Goal: Transaction & Acquisition: Obtain resource

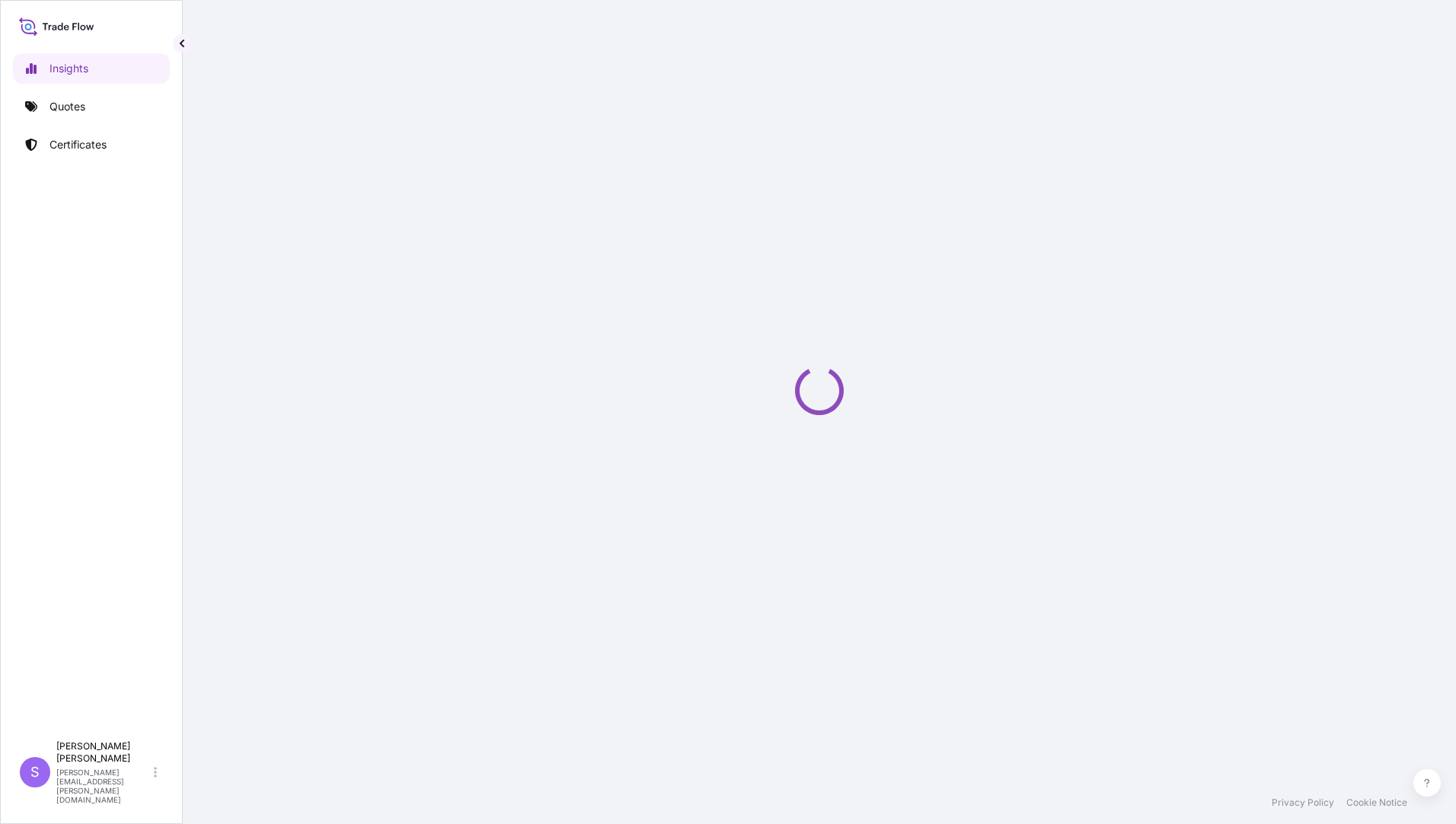
select select "2025"
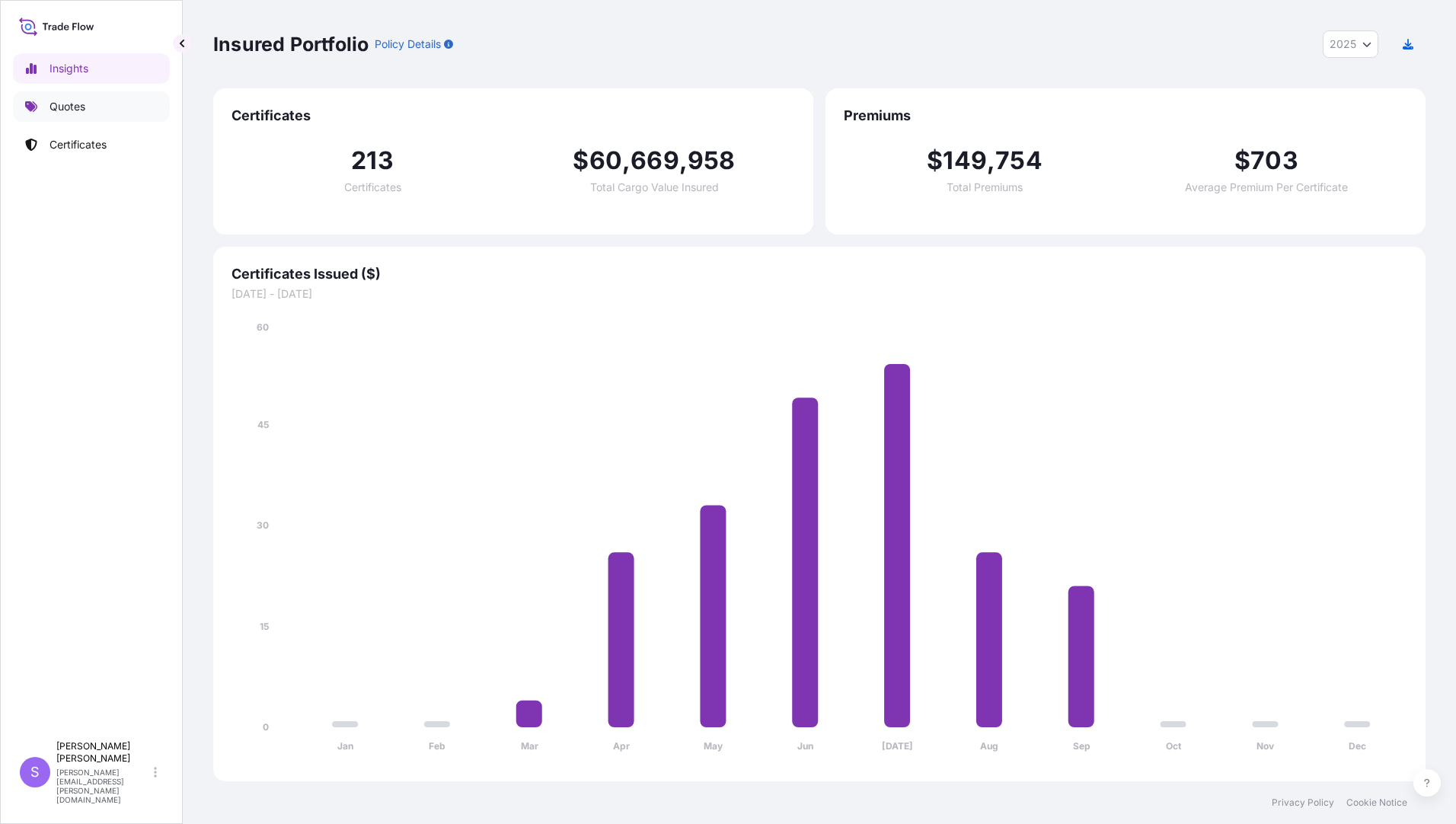
click at [80, 109] on p "Quotes" at bounding box center [67, 107] width 36 height 15
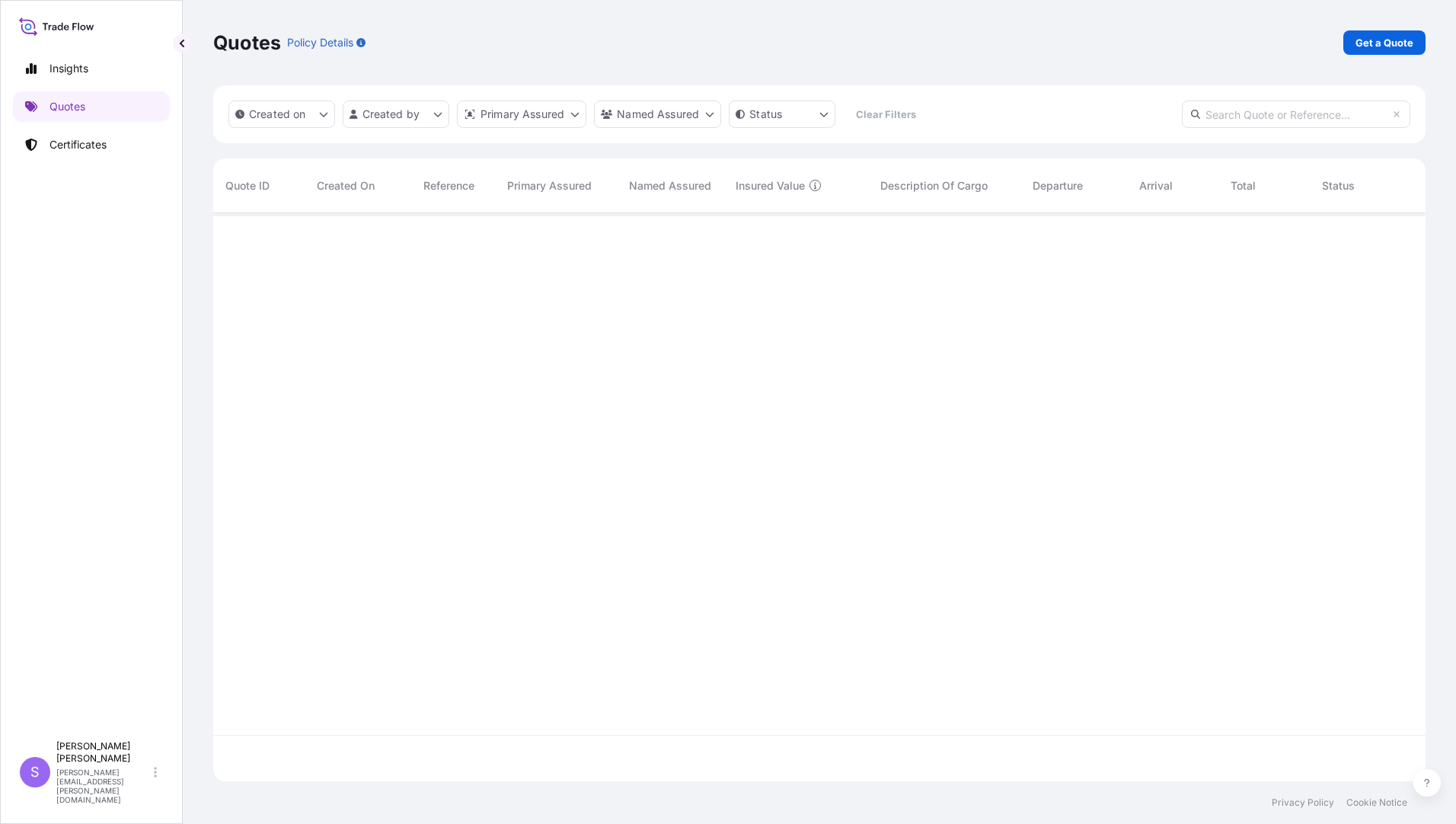
scroll to position [612, 1201]
click at [1388, 46] on p "Get a Quote" at bounding box center [1384, 42] width 57 height 15
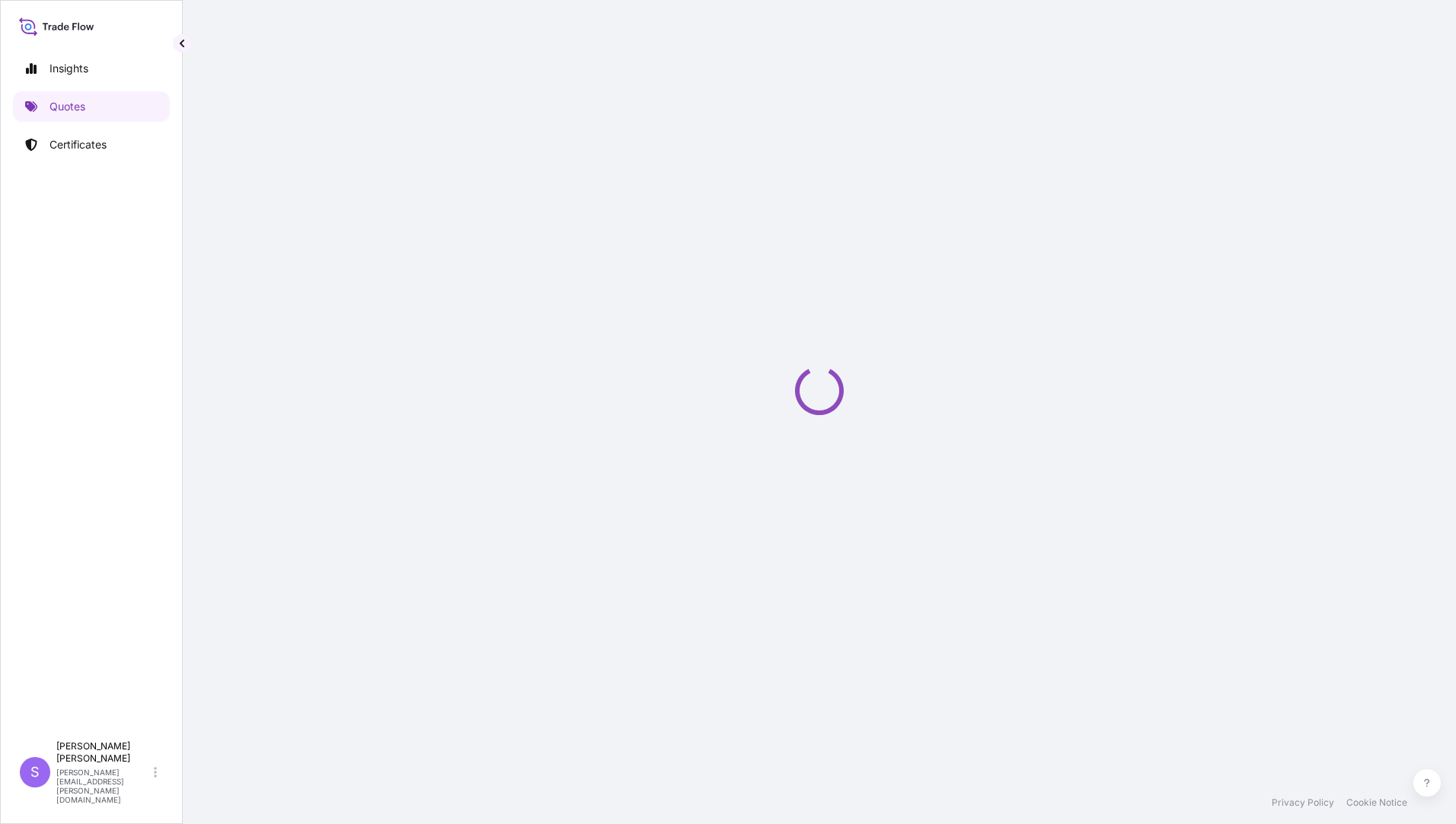
select select "Ocean Vessel"
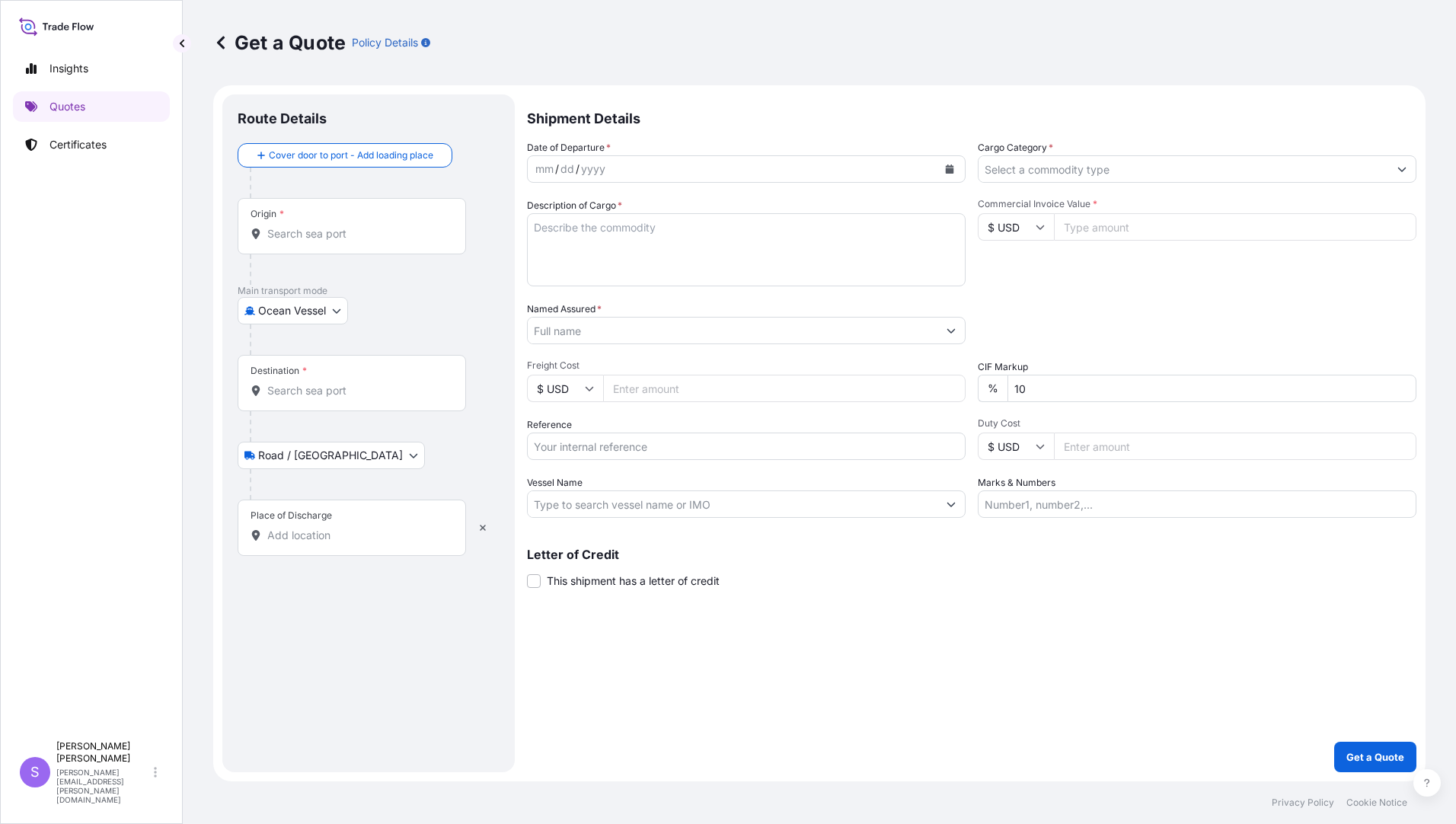
click at [294, 227] on input "Origin *" at bounding box center [356, 233] width 180 height 15
type input "n"
type input "B"
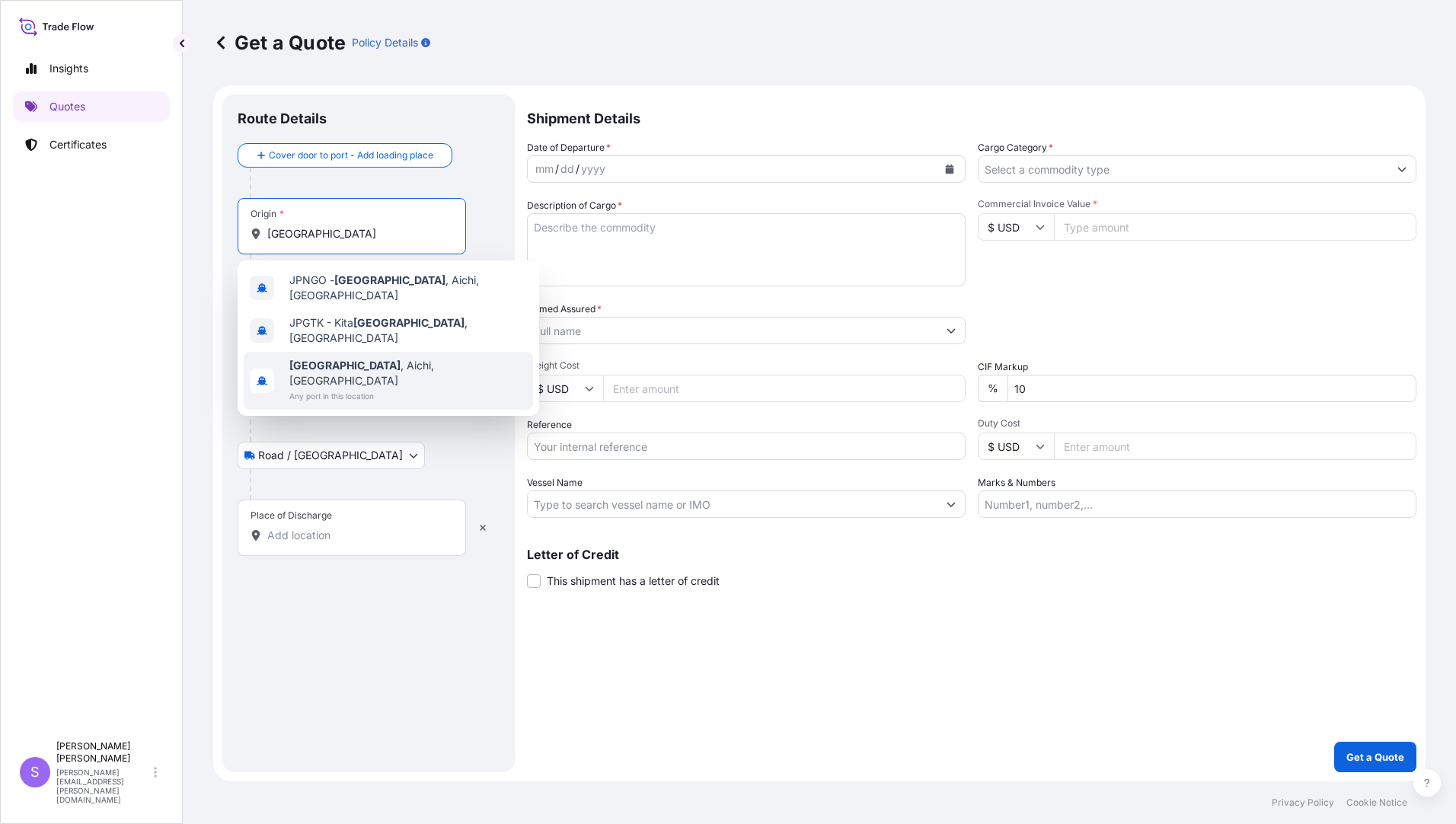
click at [339, 358] on span "[GEOGRAPHIC_DATA] , [GEOGRAPHIC_DATA], [GEOGRAPHIC_DATA]" at bounding box center [408, 373] width 238 height 30
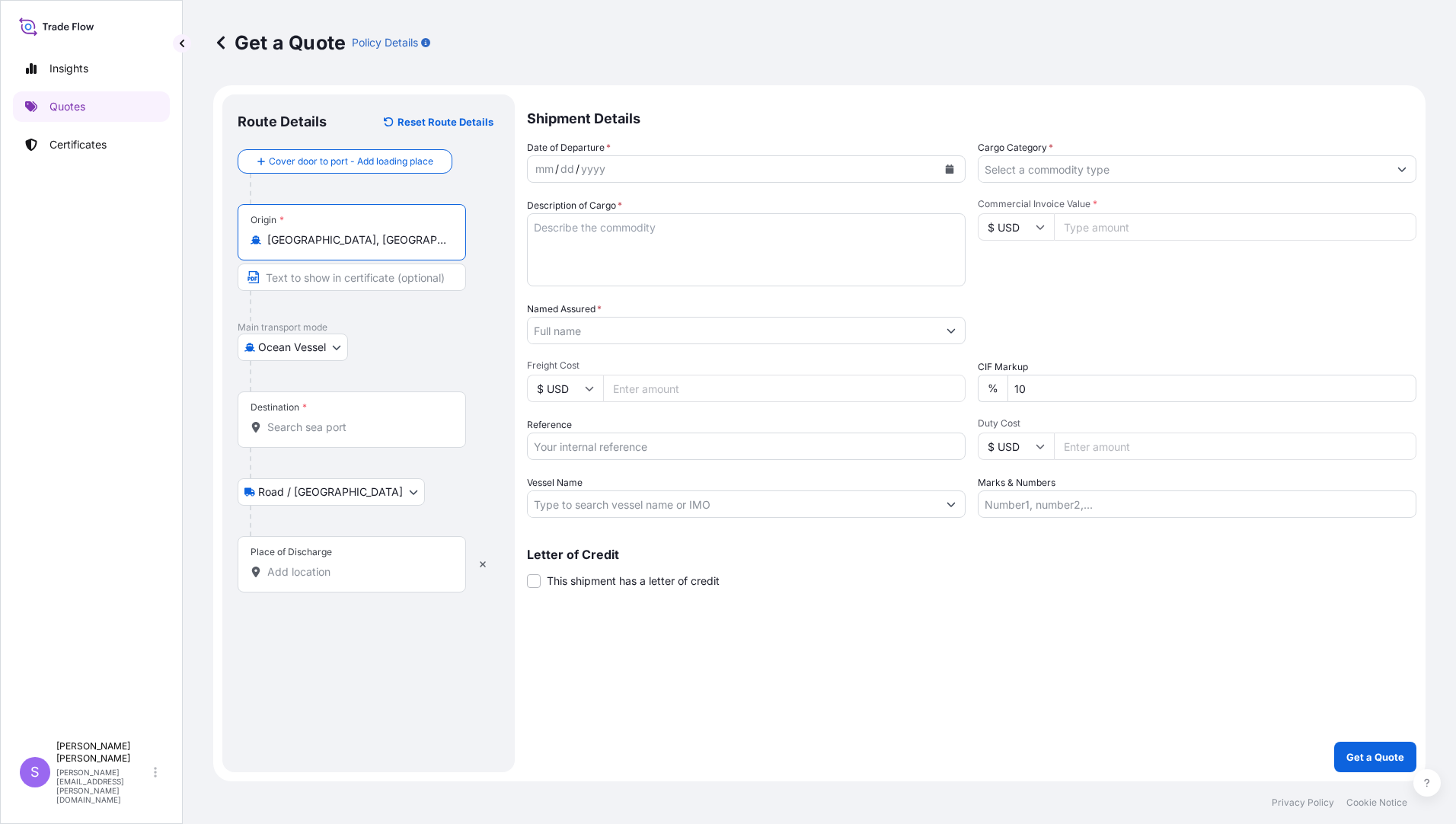
type input "[GEOGRAPHIC_DATA], [GEOGRAPHIC_DATA], [GEOGRAPHIC_DATA]"
click at [339, 348] on body "1 option available. 0 options available. 3 options available. Insights Quotes C…" at bounding box center [728, 412] width 1456 height 824
click at [278, 409] on span "Air (Including Courier)" at bounding box center [320, 414] width 108 height 15
select select "Air (Including Courier)"
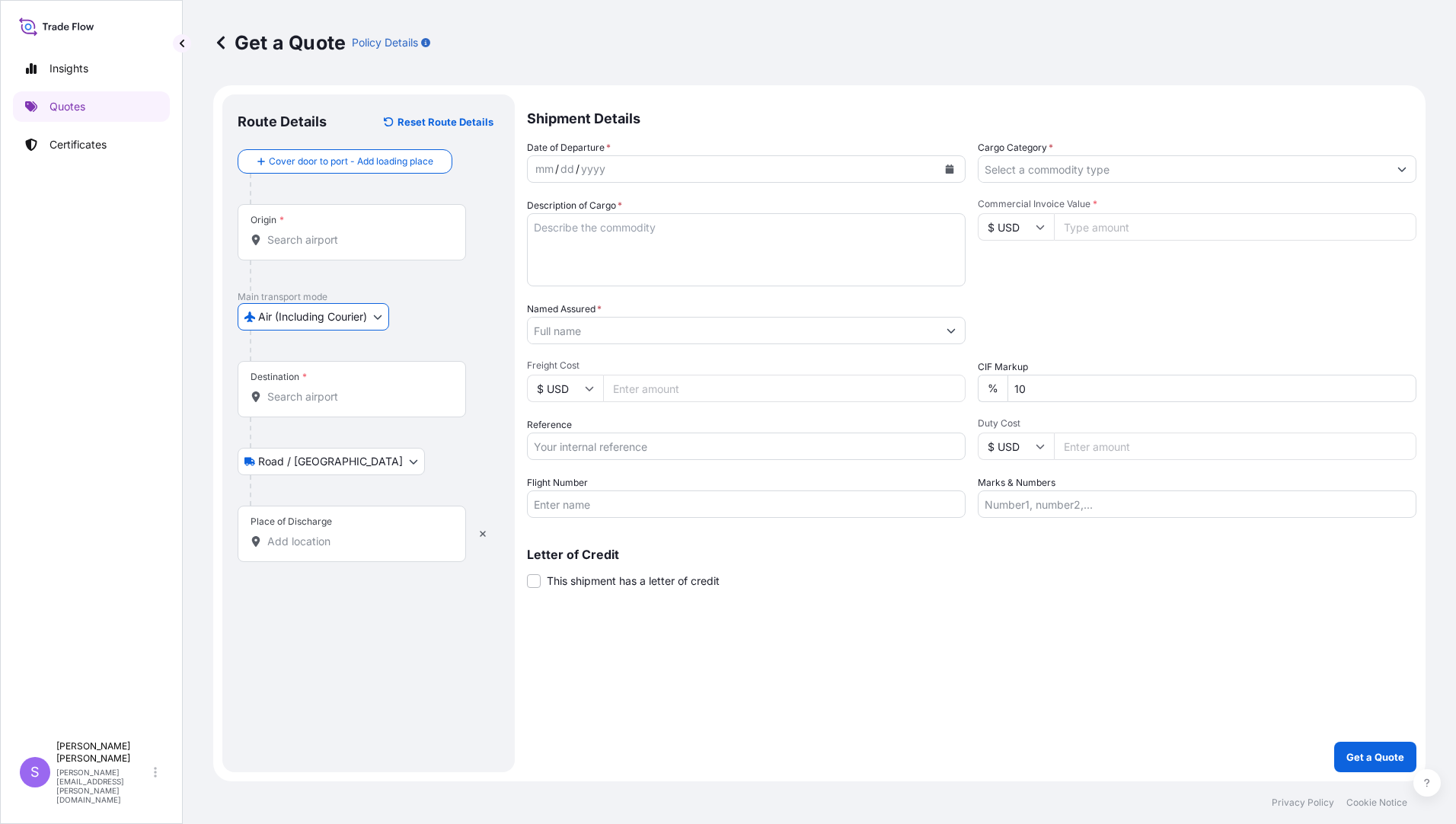
click at [321, 239] on input "Origin *" at bounding box center [356, 240] width 180 height 15
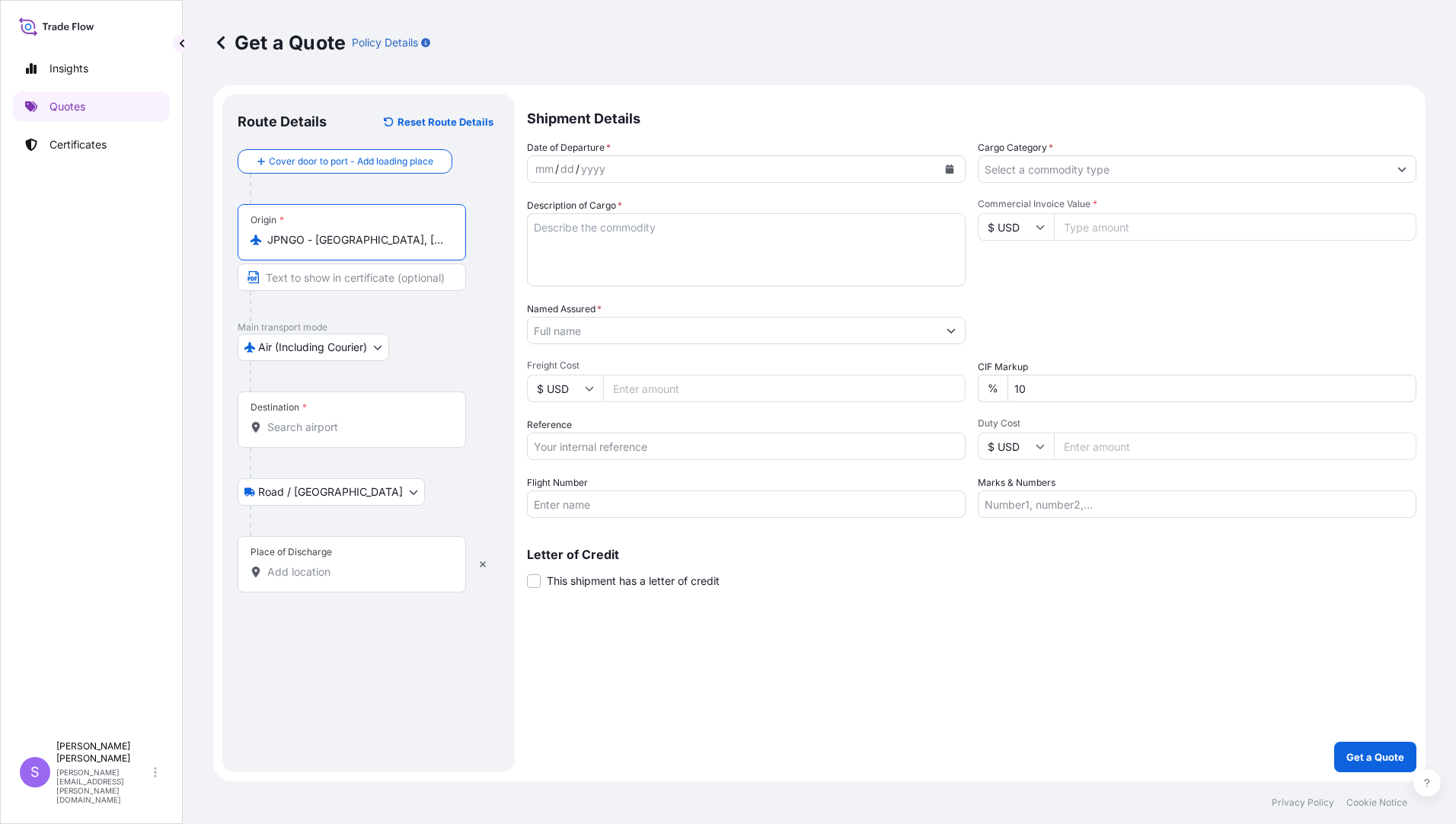
type input "JPNGO - [GEOGRAPHIC_DATA], [GEOGRAPHIC_DATA], [GEOGRAPHIC_DATA]"
click at [330, 427] on input "Destination *" at bounding box center [356, 427] width 180 height 15
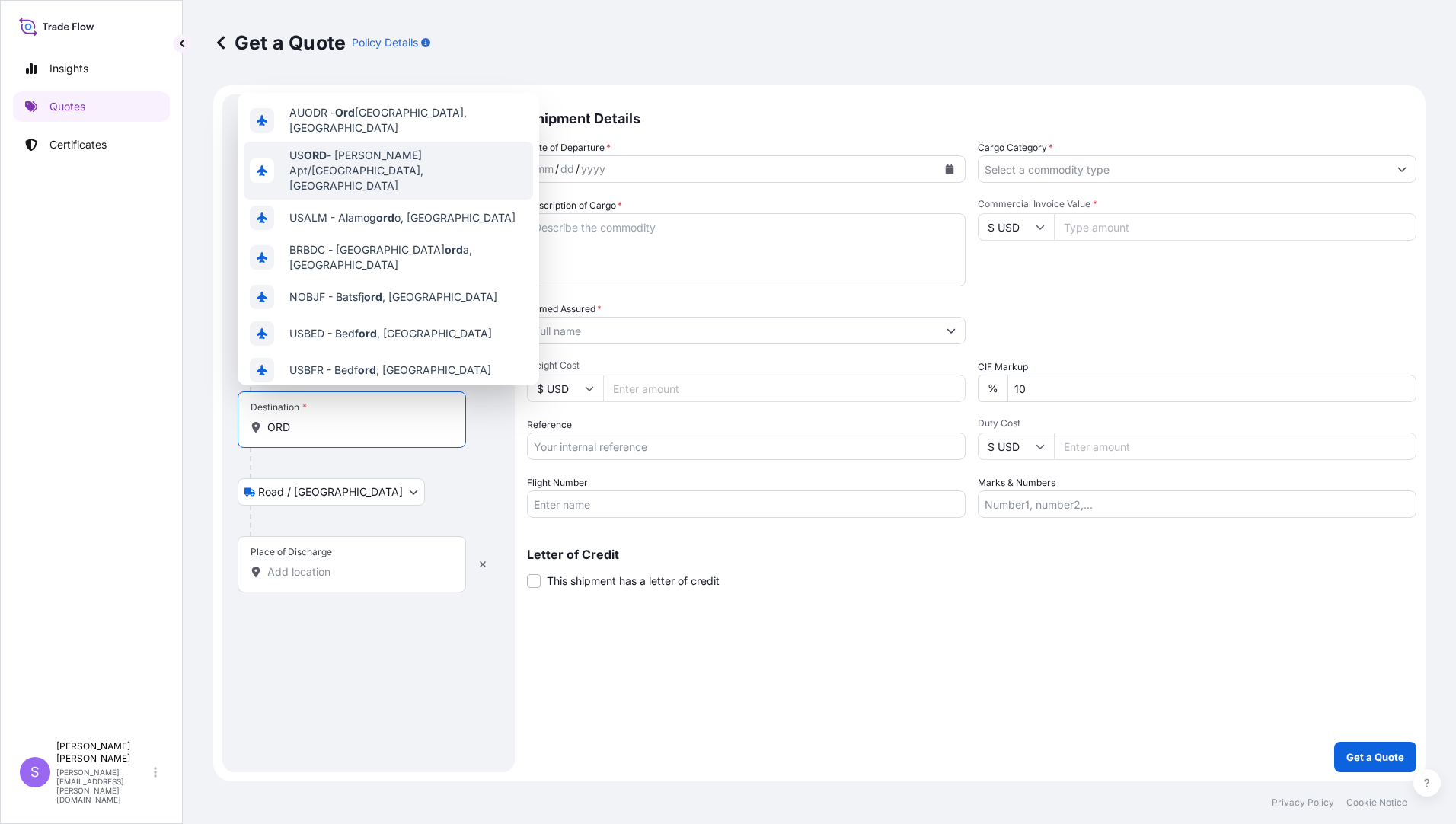
click at [403, 160] on span "US [PERSON_NAME] Apt/[GEOGRAPHIC_DATA], [GEOGRAPHIC_DATA]" at bounding box center [408, 170] width 238 height 46
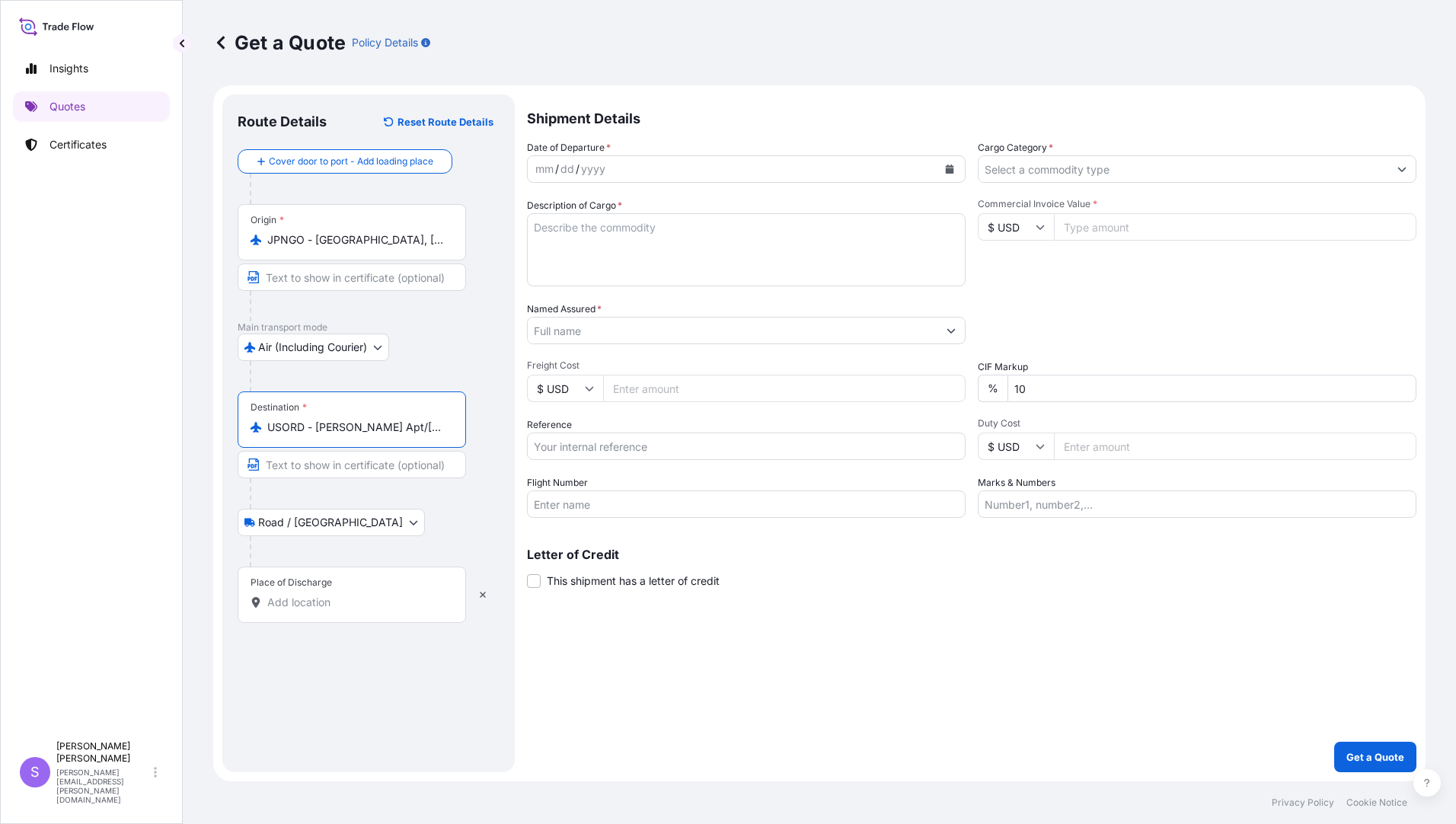
type input "USORD - [PERSON_NAME] Apt/[GEOGRAPHIC_DATA], [GEOGRAPHIC_DATA]"
click at [349, 599] on input "Place of Discharge" at bounding box center [356, 602] width 180 height 15
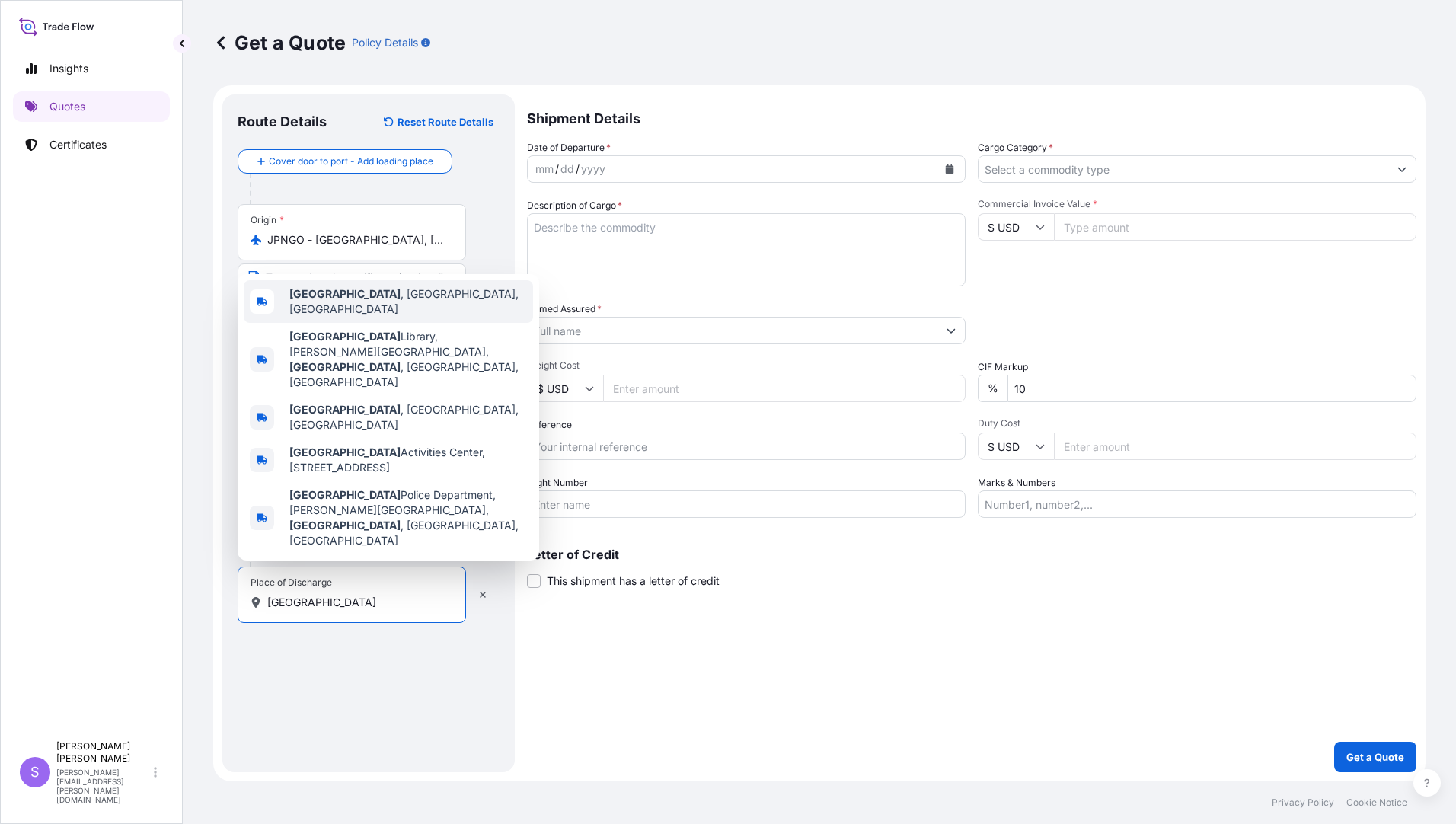
click at [396, 316] on span "[GEOGRAPHIC_DATA] , [GEOGRAPHIC_DATA], [GEOGRAPHIC_DATA]" at bounding box center [408, 301] width 238 height 30
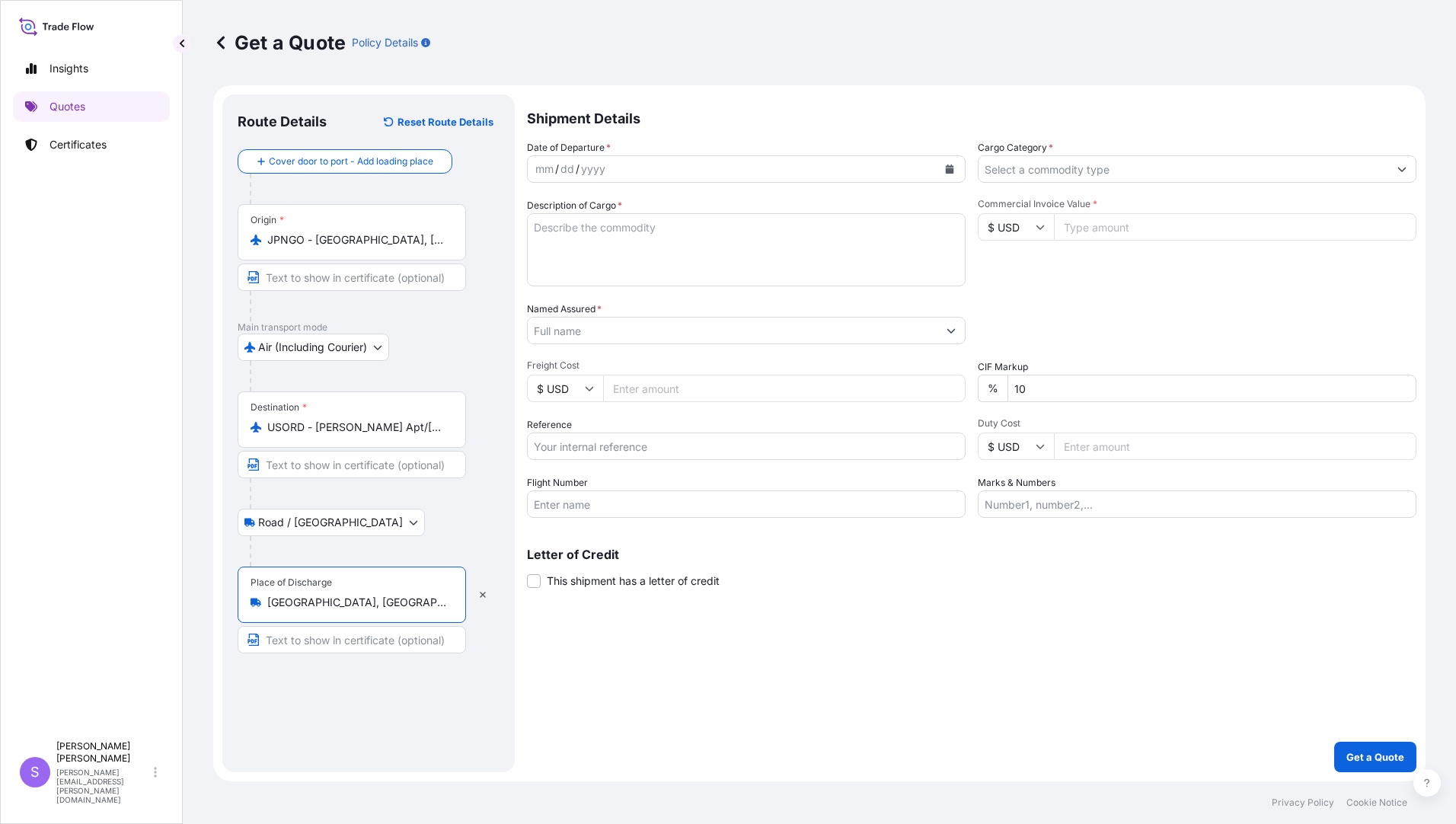
type input "[GEOGRAPHIC_DATA], [GEOGRAPHIC_DATA], [GEOGRAPHIC_DATA]"
click at [945, 169] on button "Calendar" at bounding box center [949, 169] width 25 height 25
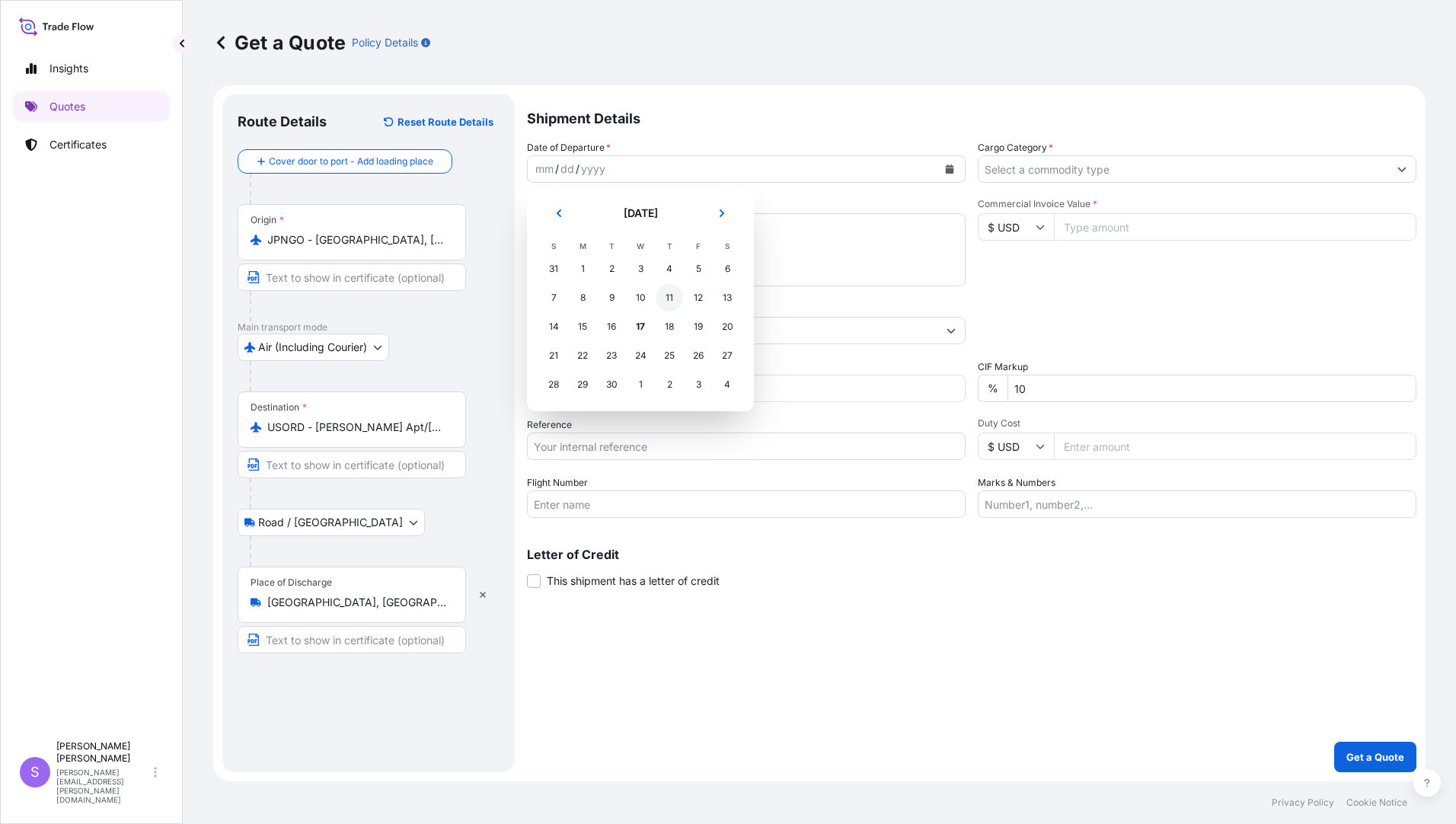
click at [670, 299] on div "11" at bounding box center [669, 298] width 27 height 27
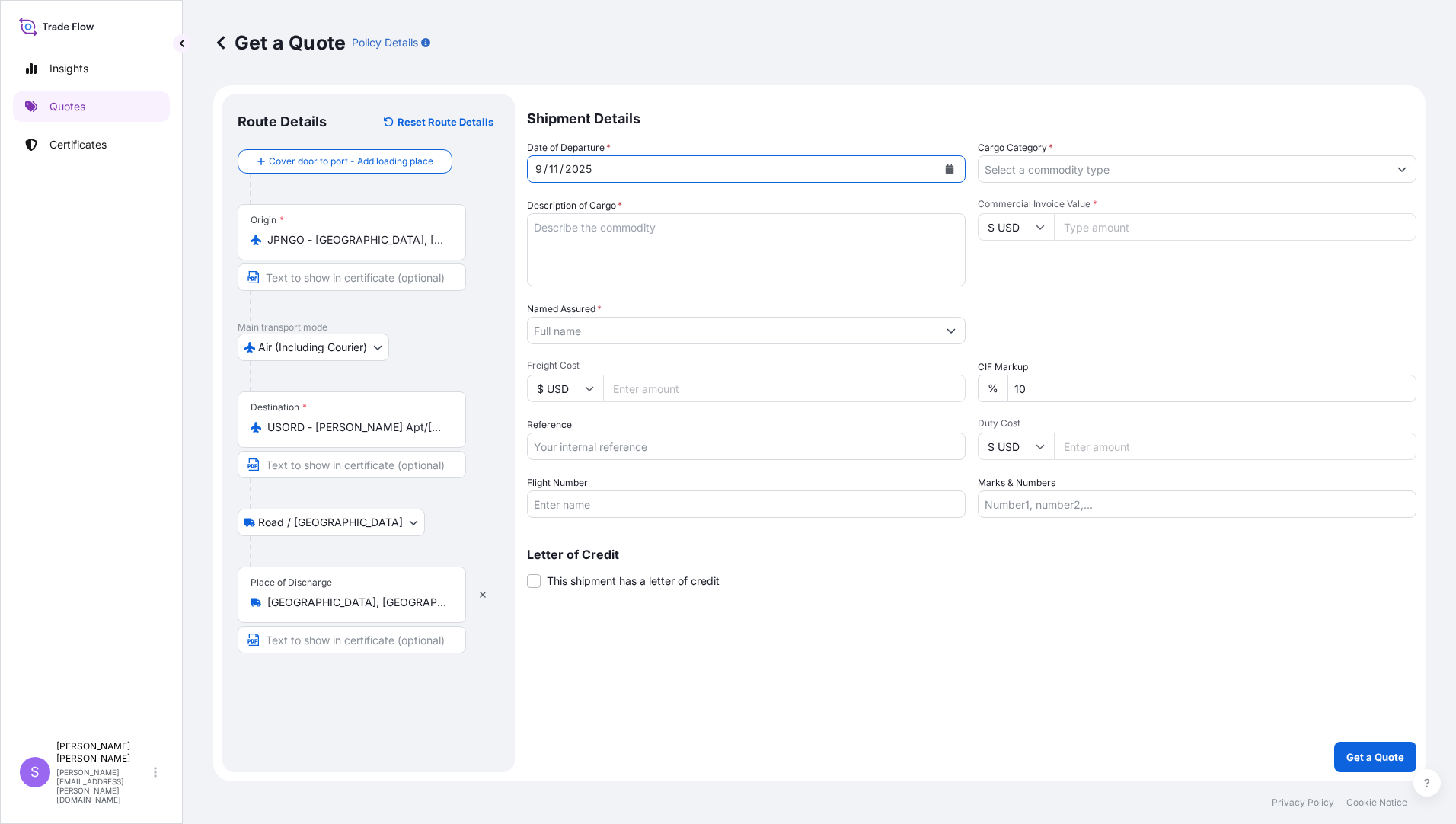
click at [1037, 169] on input "Cargo Category *" at bounding box center [1182, 169] width 409 height 27
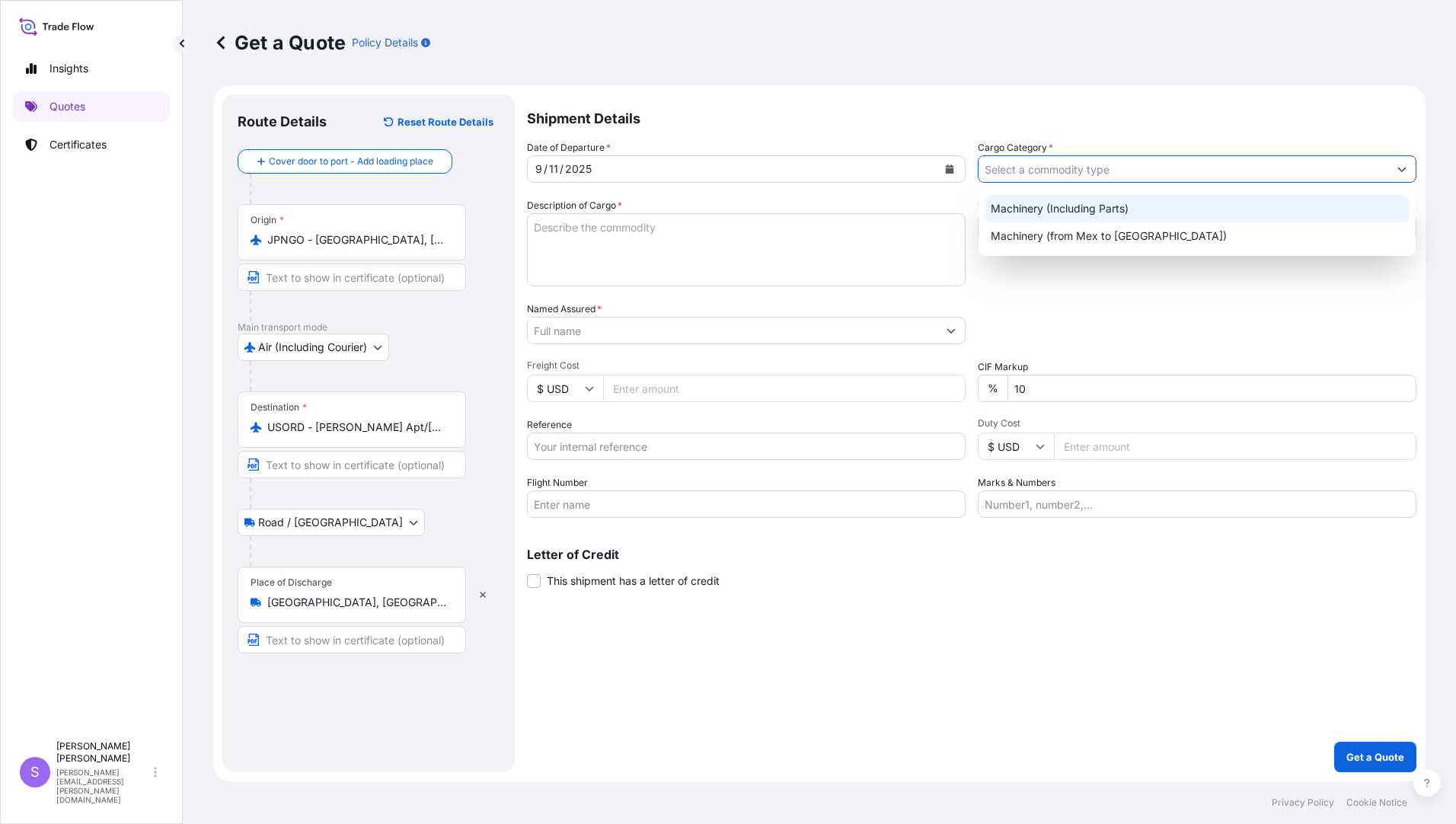
click at [1015, 210] on div "Machinery (Including Parts)" at bounding box center [1197, 209] width 425 height 27
type input "Machinery (Including Parts)"
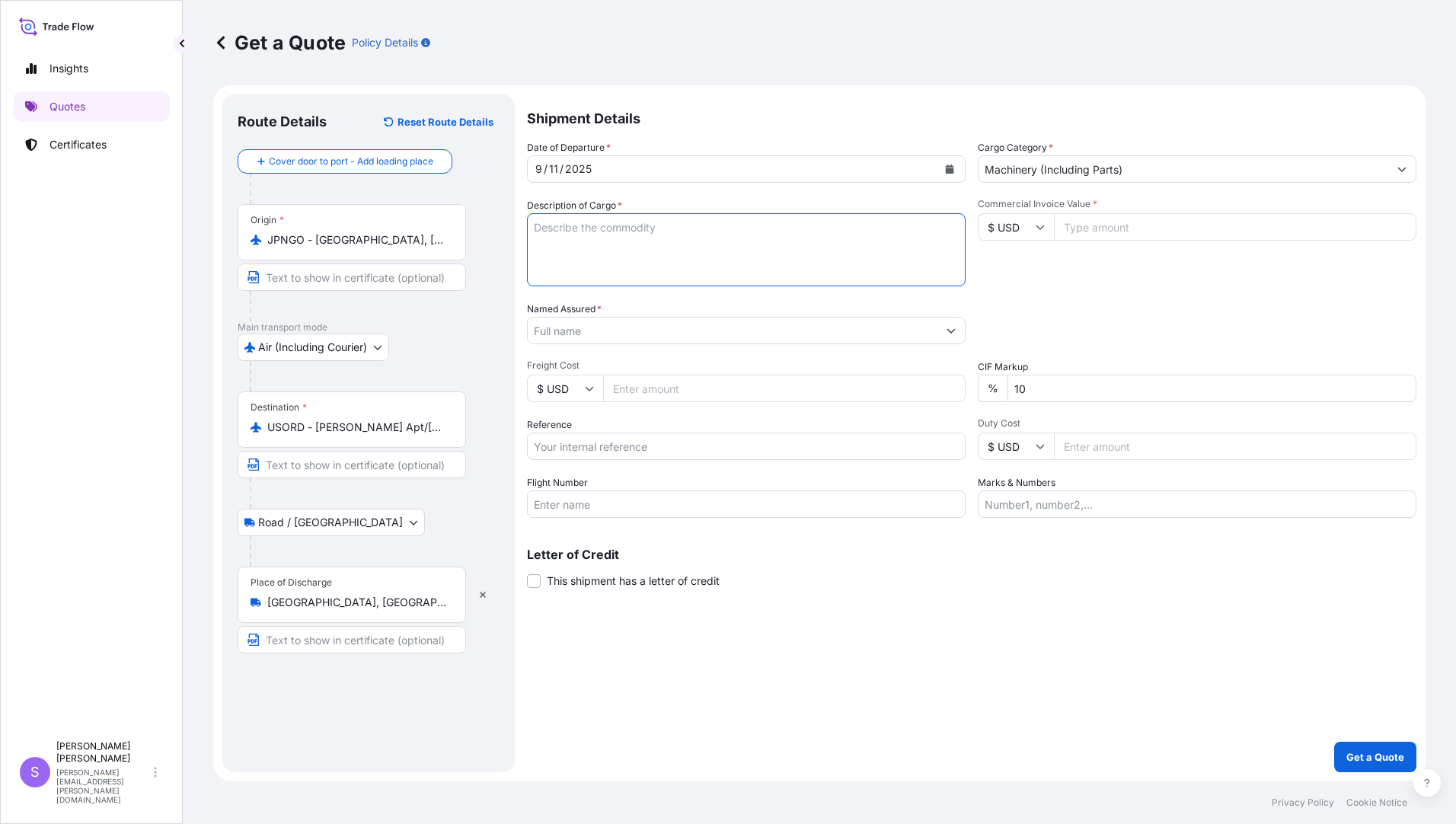
click at [679, 281] on textarea "Description of Cargo *" at bounding box center [746, 250] width 439 height 73
type textarea "DDK PARTS FOR NUT RUNNER & SERVO PRESS"
click at [1132, 221] on input "Commercial Invoice Value *" at bounding box center [1235, 227] width 363 height 27
type input "928.13"
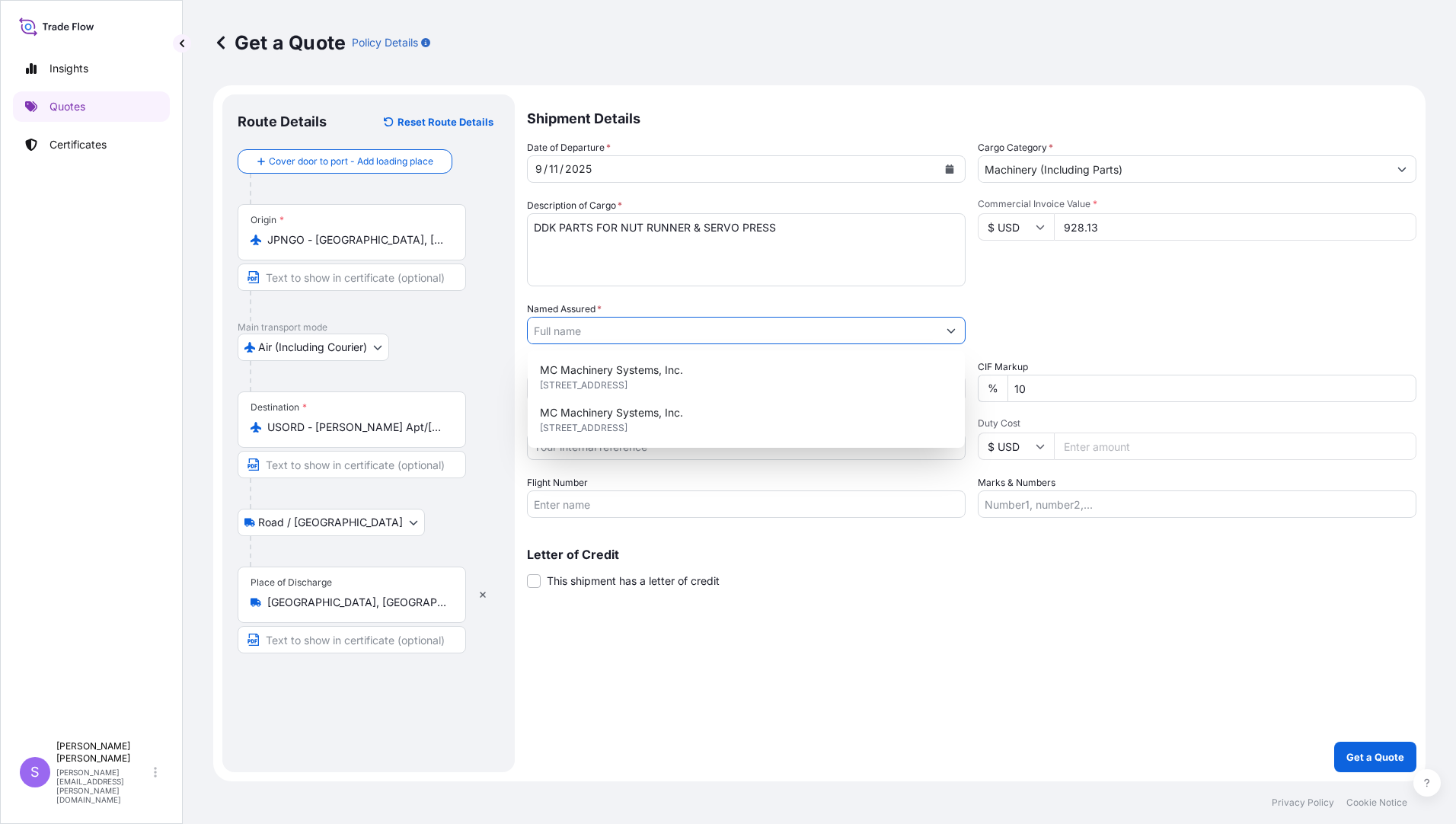
click at [724, 336] on input "Named Assured *" at bounding box center [732, 330] width 409 height 27
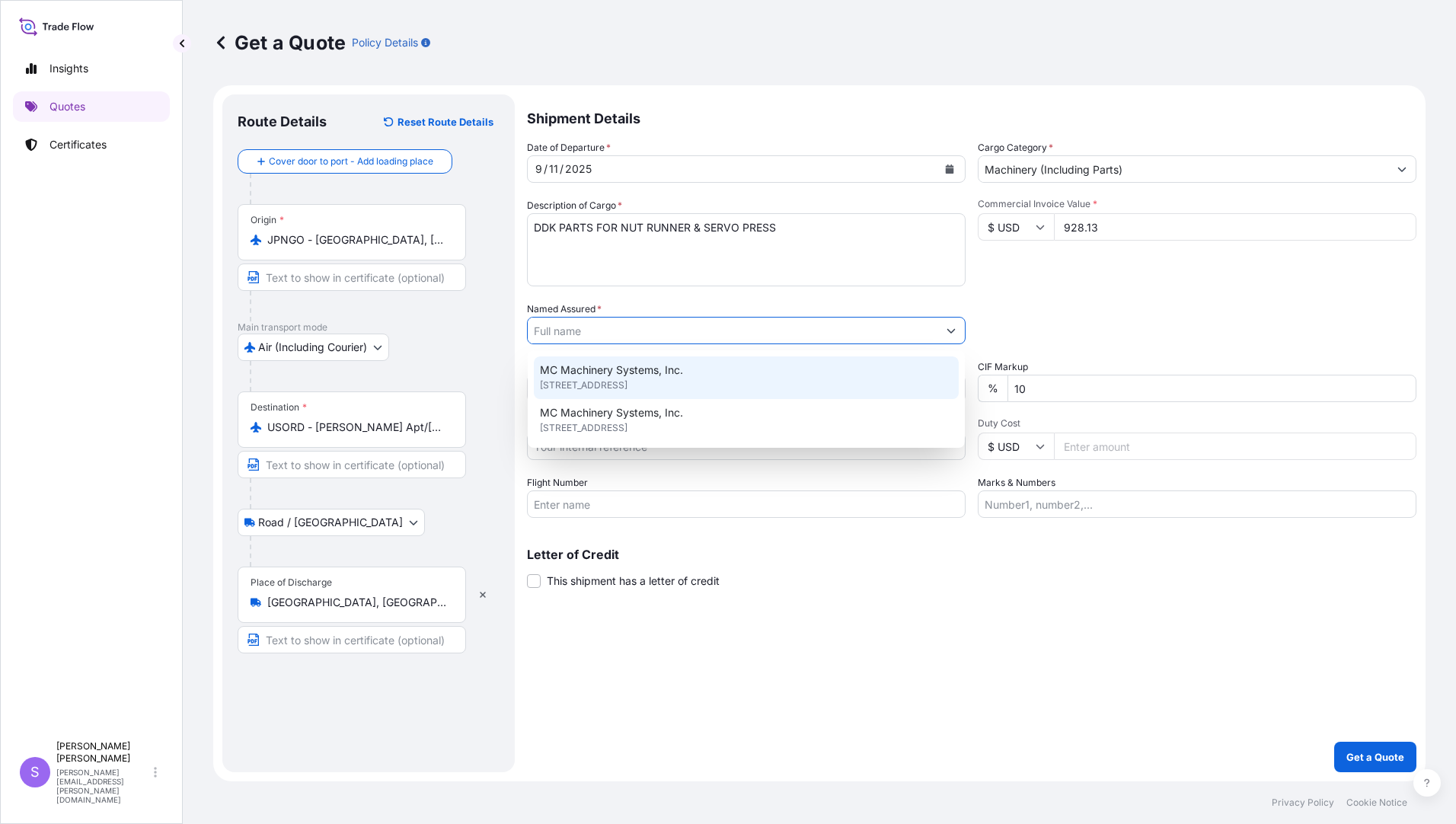
click at [671, 371] on span "MC Machinery Systems, Inc." at bounding box center [611, 370] width 143 height 15
type input "MC Machinery Systems, Inc."
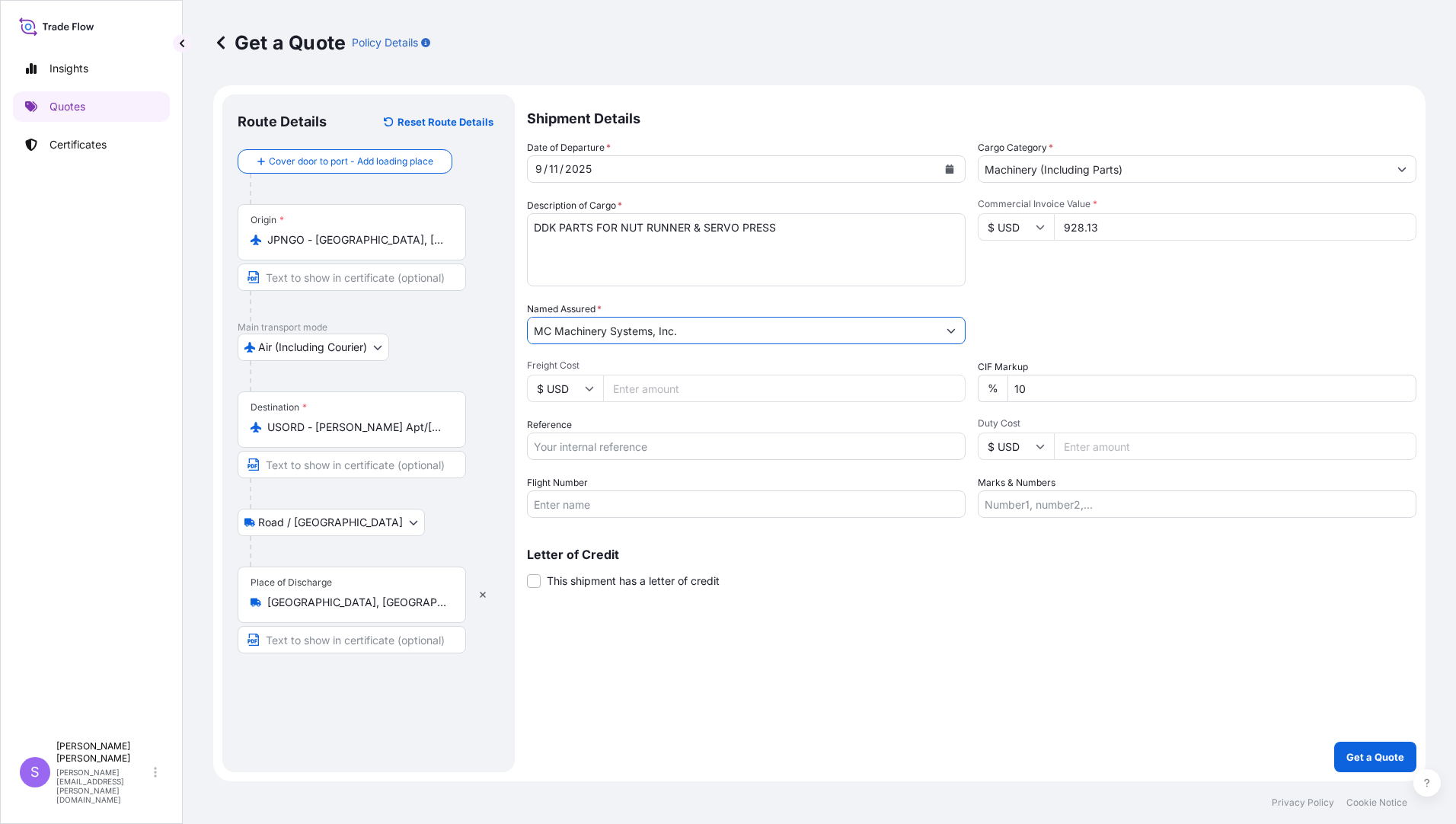
click at [673, 391] on input "Freight Cost" at bounding box center [784, 388] width 363 height 27
type input "522.67"
click at [644, 449] on input "Reference" at bounding box center [746, 446] width 439 height 27
type input "YJP-5216 3834"
click at [643, 506] on input "Flight Number" at bounding box center [746, 504] width 439 height 27
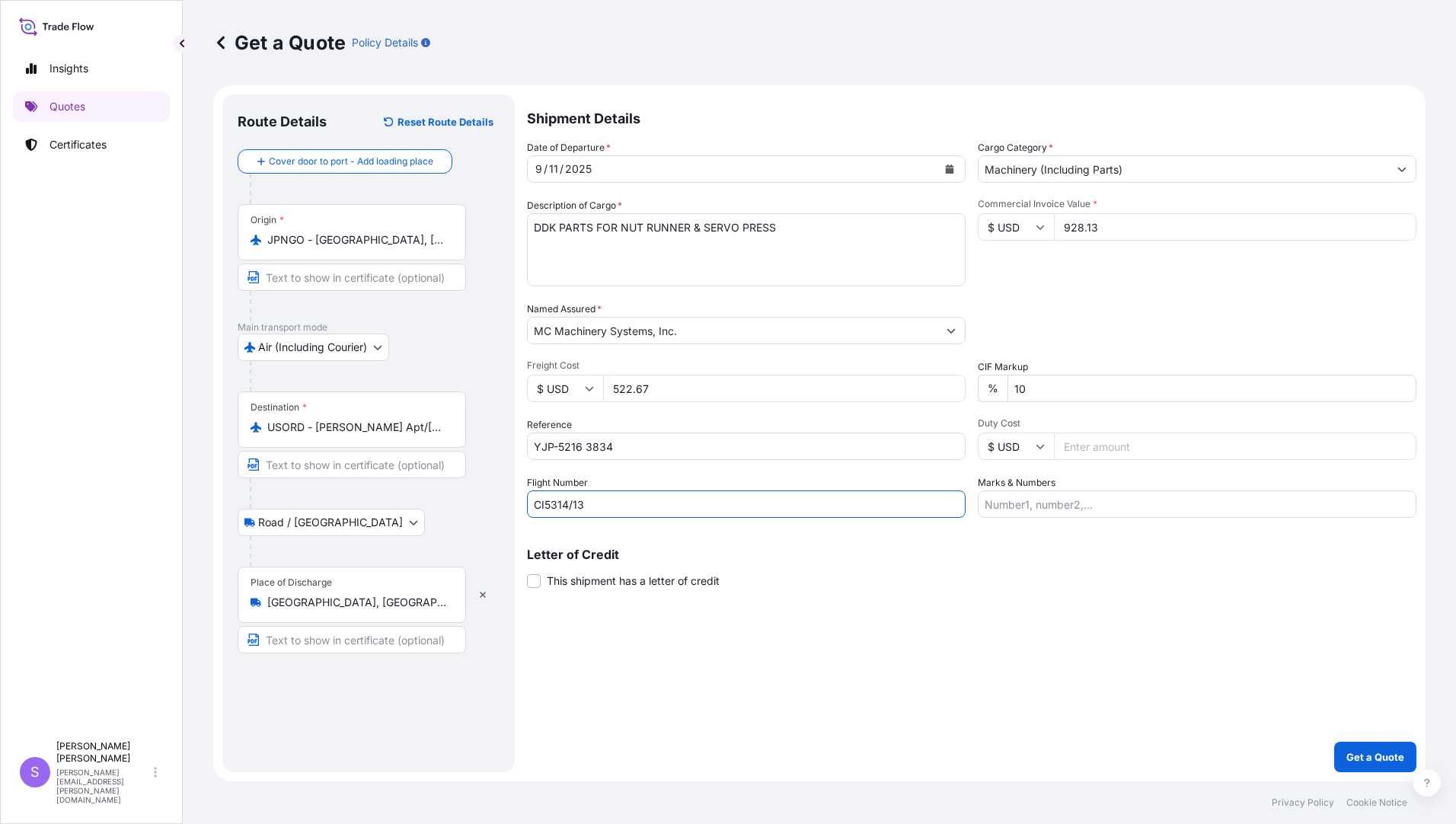
type input "CI5314/13"
click at [1017, 498] on input "Marks & Numbers" at bounding box center [1196, 504] width 439 height 27
type input "PO-U0197942"
click at [1365, 764] on button "Get a Quote" at bounding box center [1375, 756] width 82 height 30
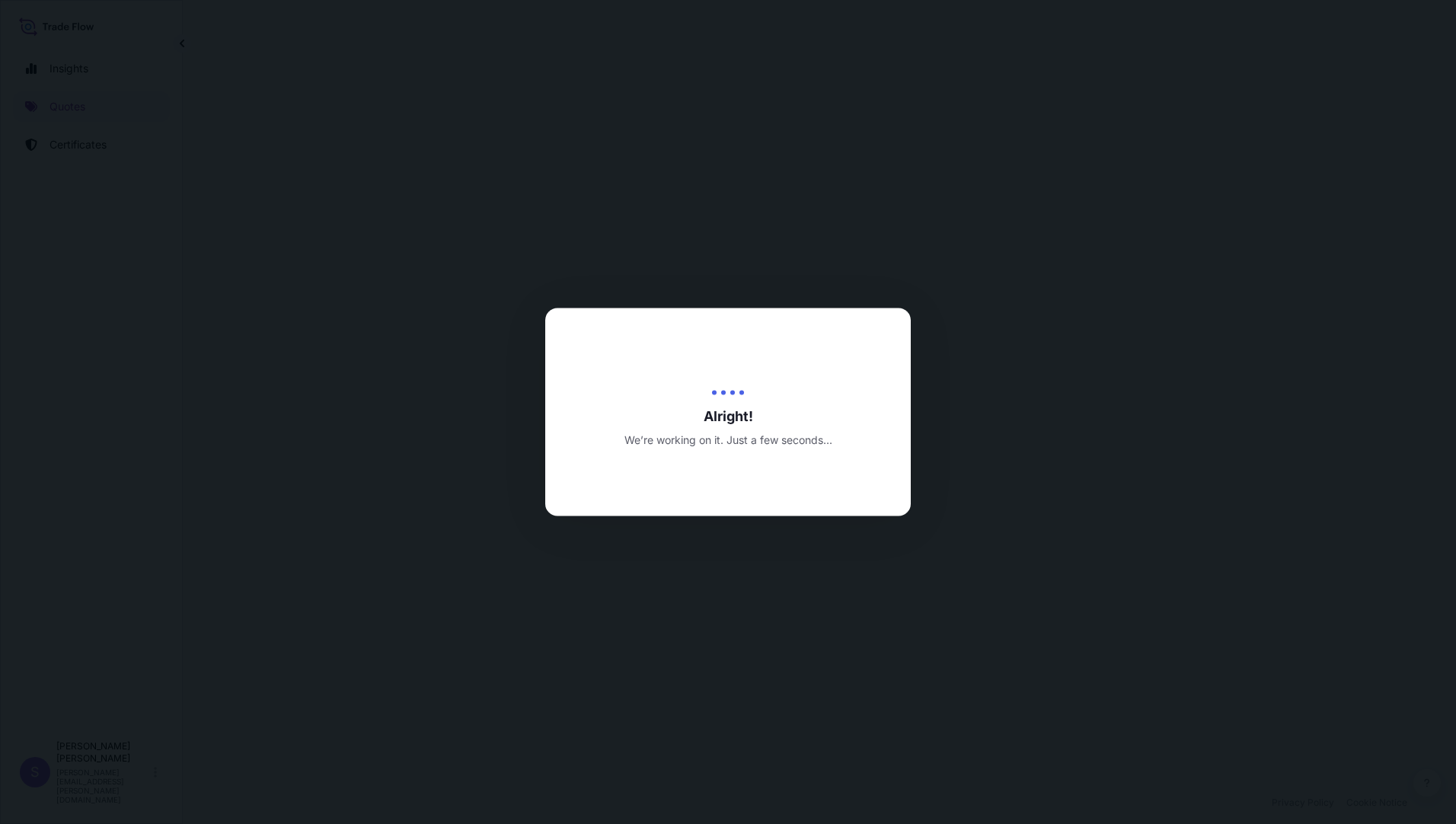
select select "Air (Including Courier)"
select select "Road / [GEOGRAPHIC_DATA]"
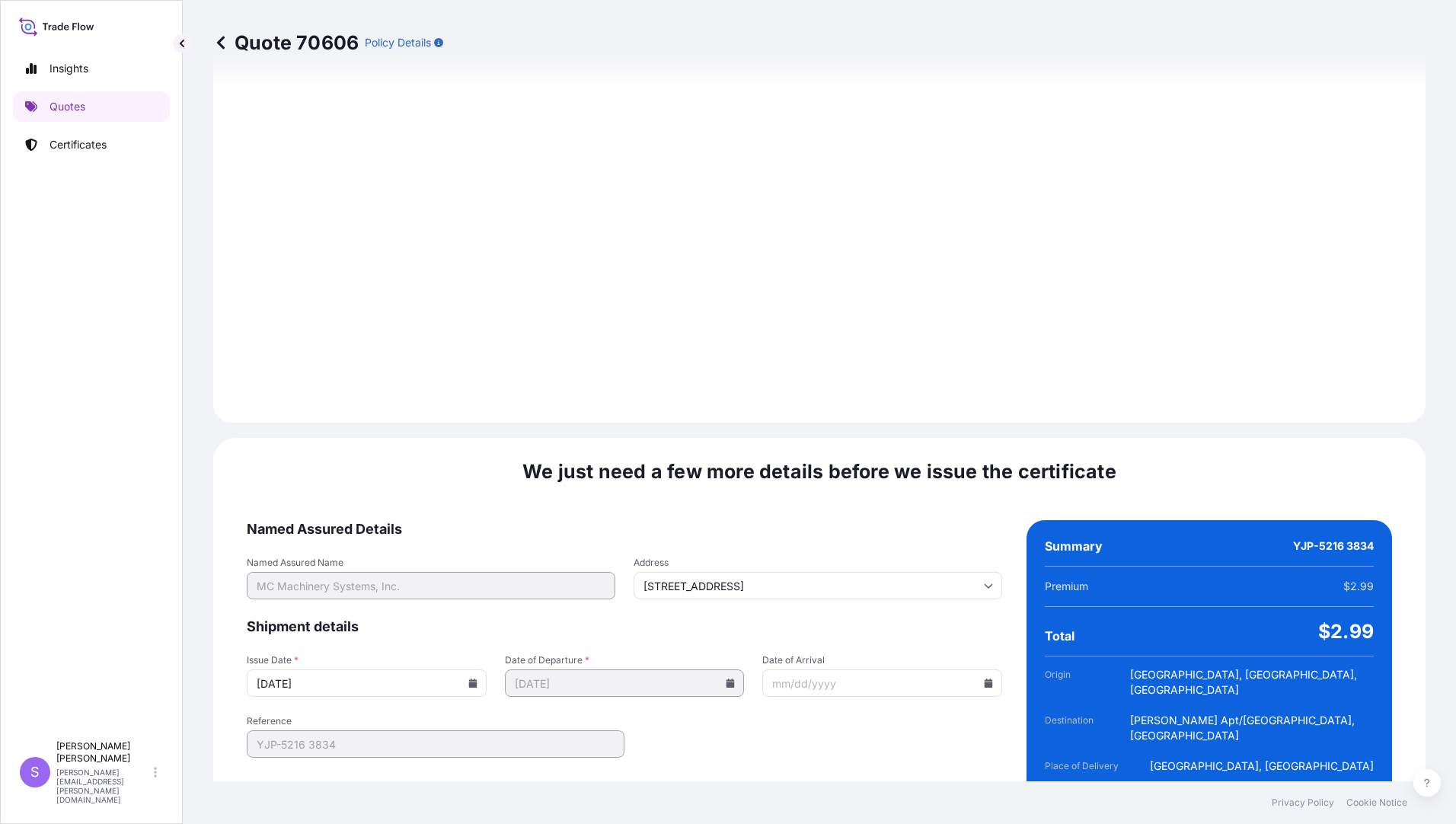
scroll to position [1674, 0]
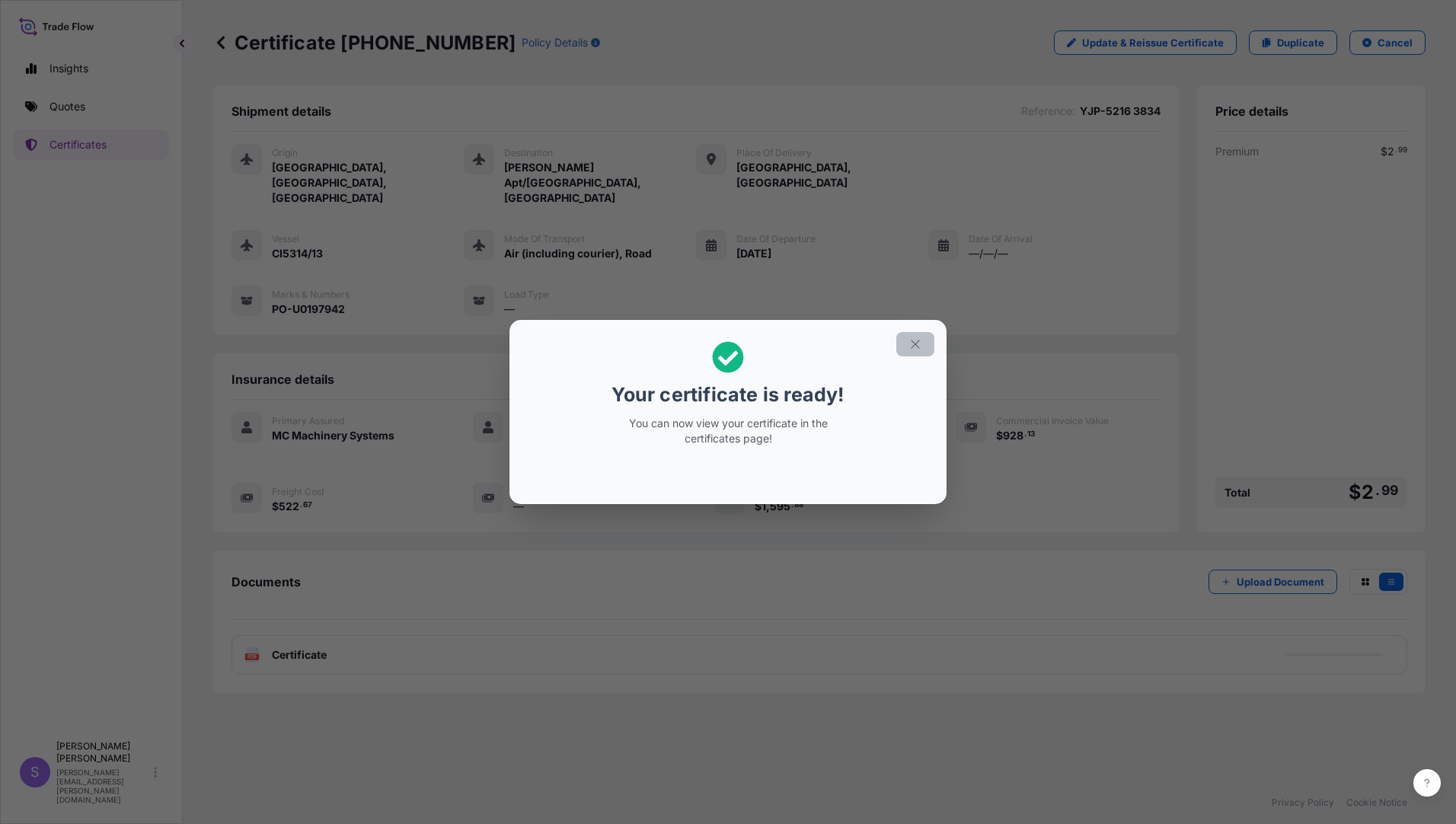
click at [920, 345] on icon "button" at bounding box center [914, 344] width 14 height 14
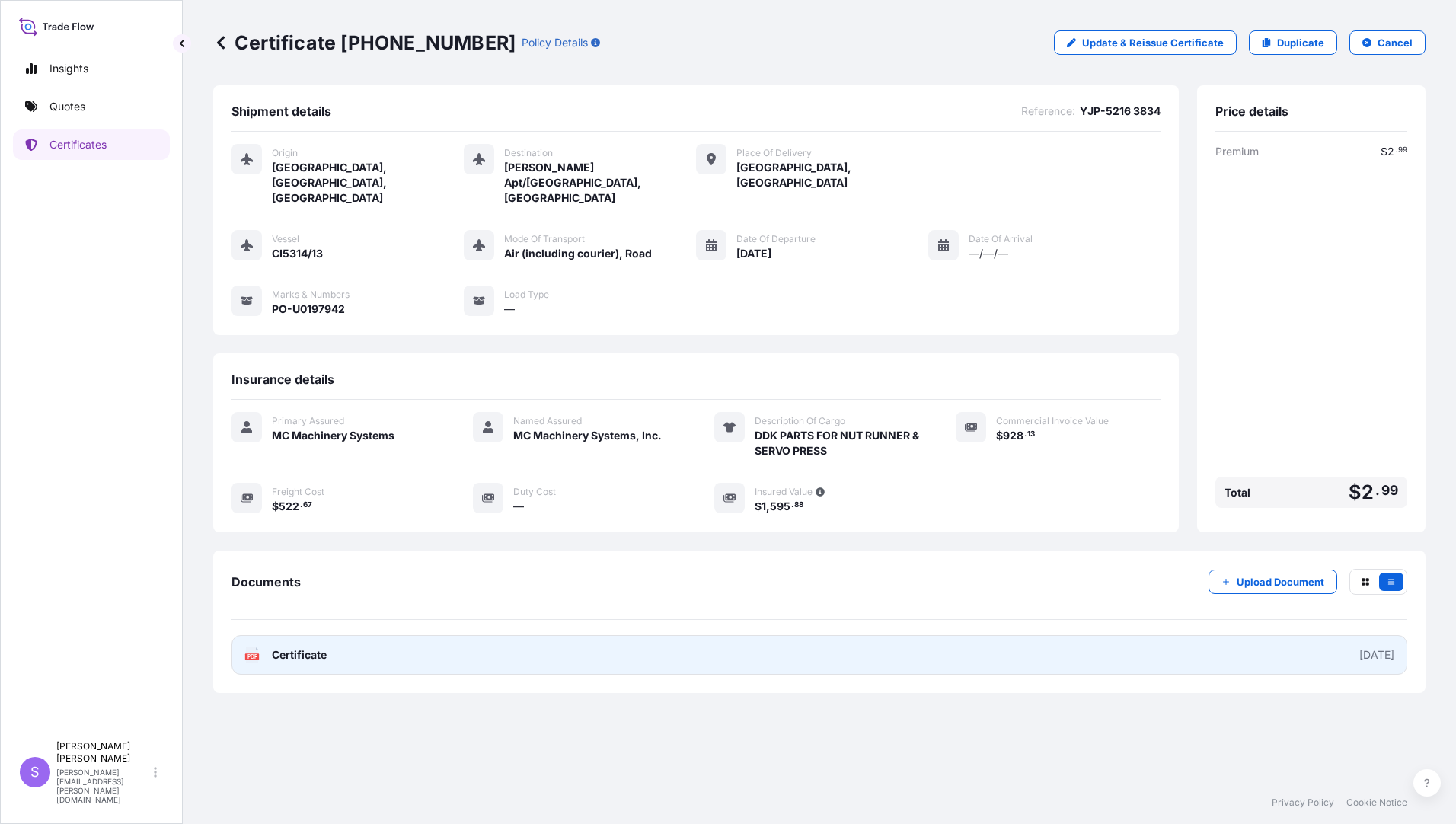
click at [336, 634] on link "PDF Certificate [DATE]" at bounding box center [819, 654] width 1175 height 39
